Goal: Navigation & Orientation: Find specific page/section

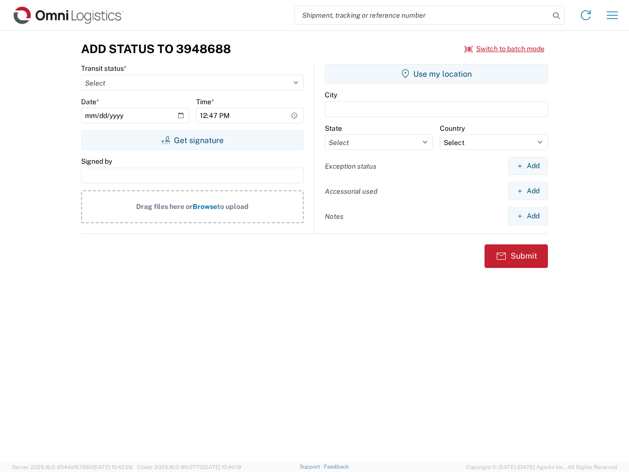
click at [422, 15] on input "search" at bounding box center [422, 15] width 255 height 19
click at [556, 16] on icon at bounding box center [556, 16] width 14 height 14
click at [586, 15] on icon at bounding box center [586, 15] width 16 height 16
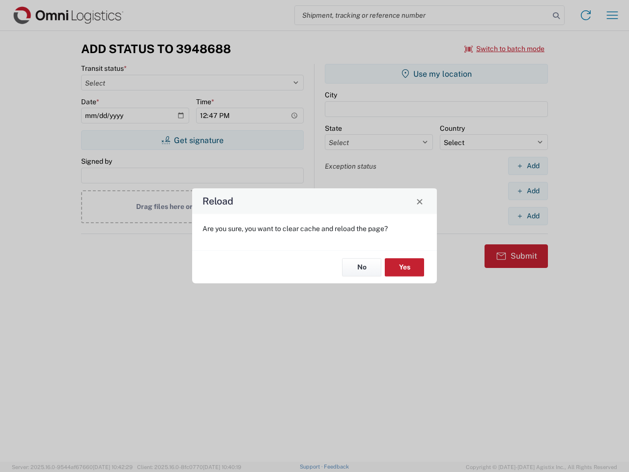
click at [612, 15] on div "Reload Are you sure, you want to clear cache and reload the page? No Yes" at bounding box center [314, 236] width 629 height 472
click at [505, 49] on div "Reload Are you sure, you want to clear cache and reload the page? No Yes" at bounding box center [314, 236] width 629 height 472
click at [192, 140] on div "Reload Are you sure, you want to clear cache and reload the page? No Yes" at bounding box center [314, 236] width 629 height 472
click at [436, 74] on div "Reload Are you sure, you want to clear cache and reload the page? No Yes" at bounding box center [314, 236] width 629 height 472
click at [528, 166] on div "Reload Are you sure, you want to clear cache and reload the page? No Yes" at bounding box center [314, 236] width 629 height 472
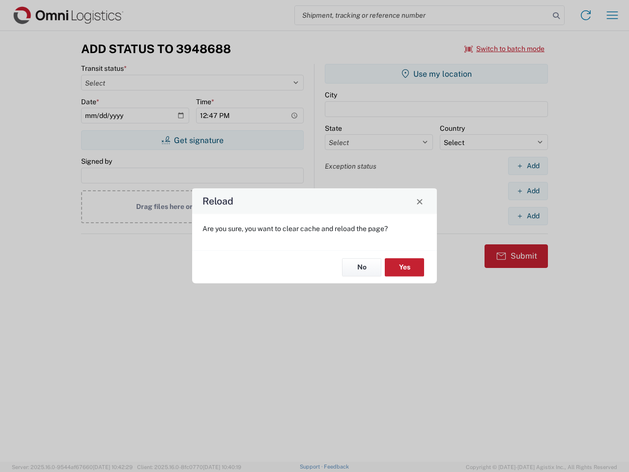
click at [528, 191] on div "Reload Are you sure, you want to clear cache and reload the page? No Yes" at bounding box center [314, 236] width 629 height 472
click at [528, 216] on div "Reload Are you sure, you want to clear cache and reload the page? No Yes" at bounding box center [314, 236] width 629 height 472
